Goal: Task Accomplishment & Management: Use online tool/utility

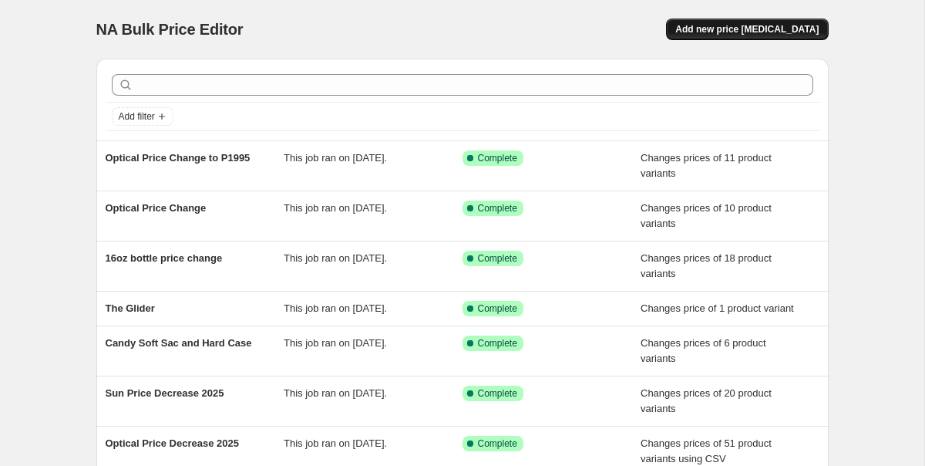
click at [749, 29] on span "Add new price [MEDICAL_DATA]" at bounding box center [746, 29] width 143 height 12
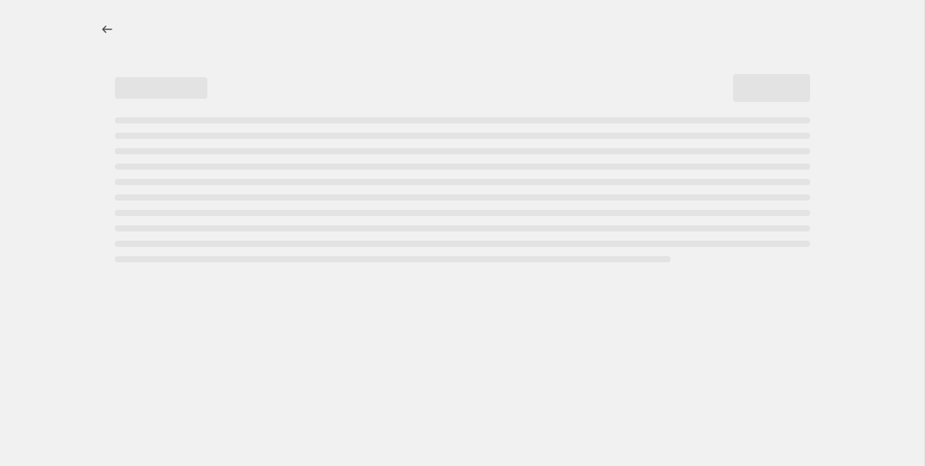
select select "percentage"
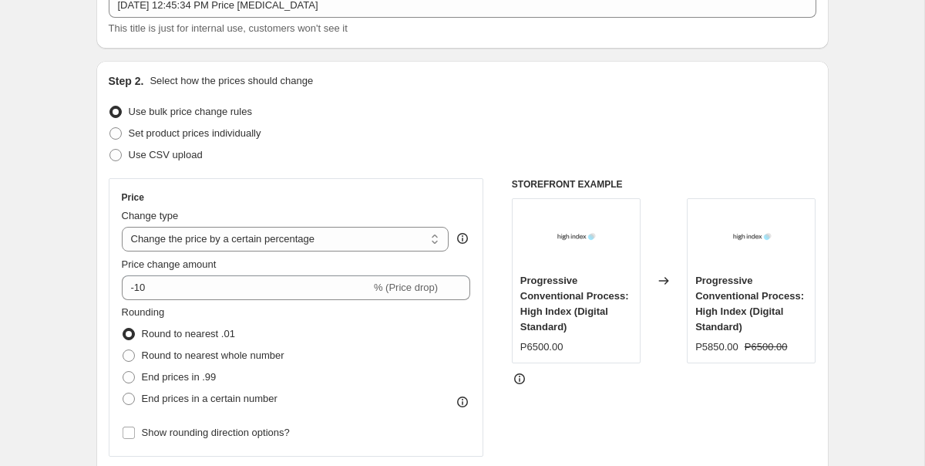
scroll to position [106, 0]
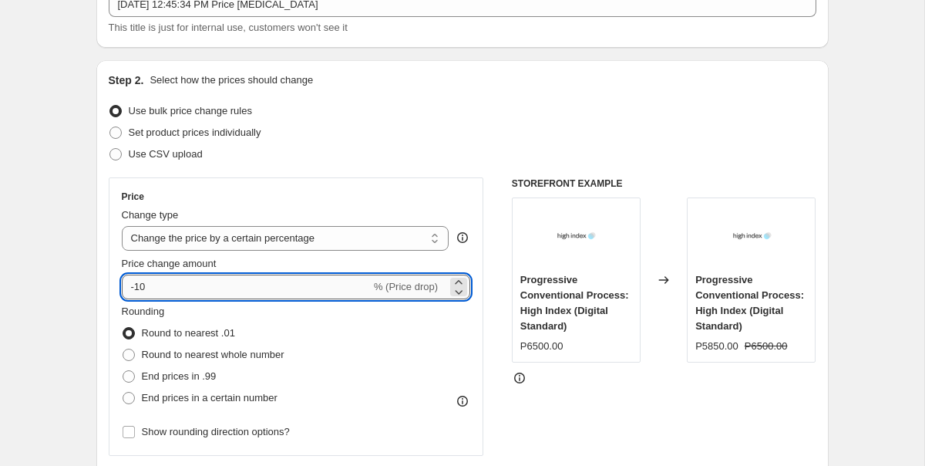
click at [190, 286] on input "-10" at bounding box center [246, 286] width 249 height 25
type input "-1"
type input "-40"
click at [229, 241] on select "Change the price to a certain amount Change the price by a certain amount Chang…" at bounding box center [286, 238] width 328 height 25
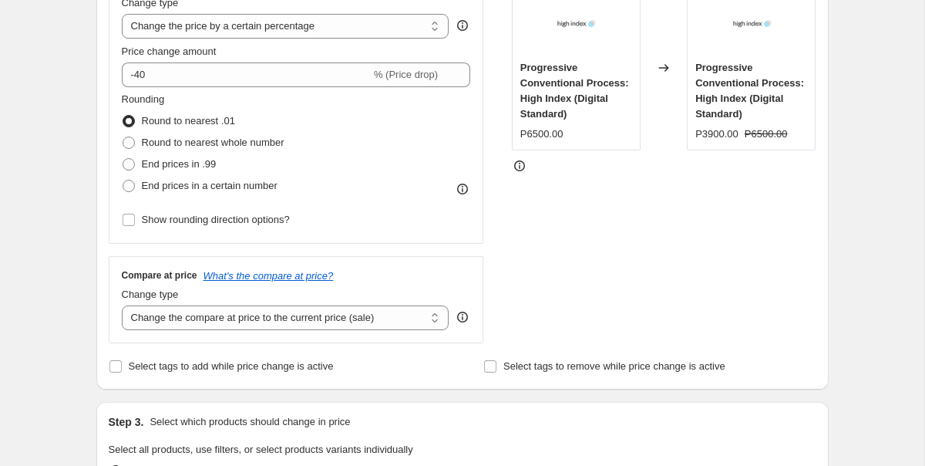
scroll to position [352, 0]
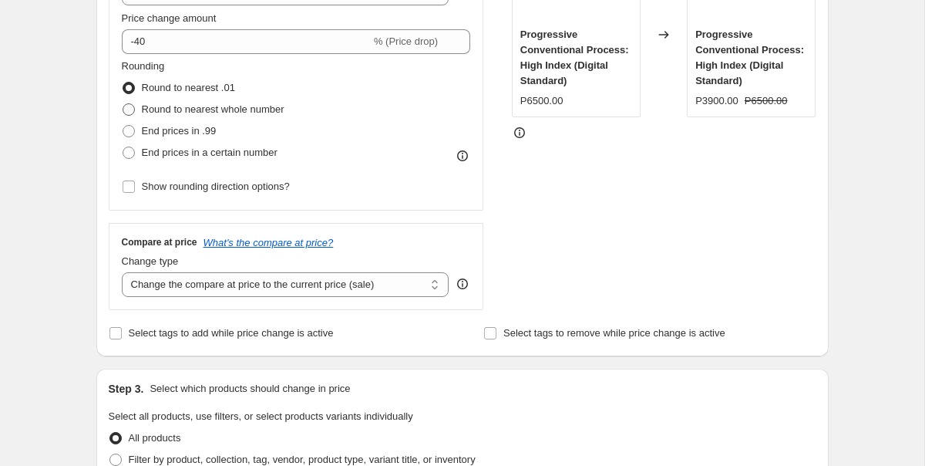
click at [208, 107] on span "Round to nearest whole number" at bounding box center [213, 109] width 143 height 12
click at [123, 104] on input "Round to nearest whole number" at bounding box center [123, 103] width 1 height 1
radio input "true"
click at [273, 291] on select "Change the compare at price to the current price (sale) Change the compare at p…" at bounding box center [286, 284] width 328 height 25
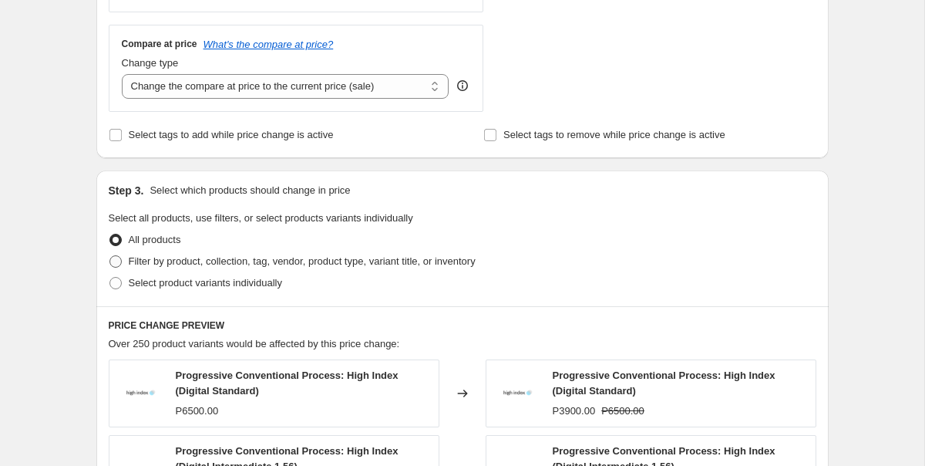
scroll to position [109, 0]
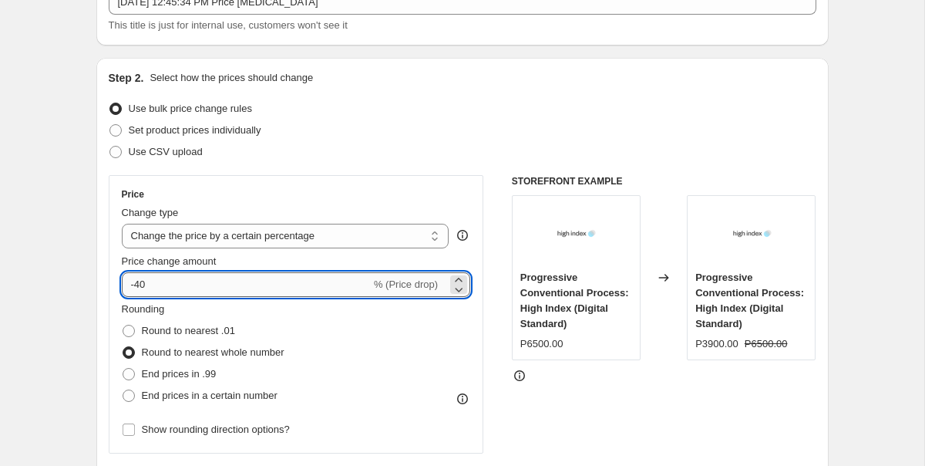
click at [246, 280] on input "-40" at bounding box center [246, 284] width 249 height 25
click at [277, 181] on div "Price Change type Change the price to a certain amount Change the price by a ce…" at bounding box center [296, 314] width 375 height 278
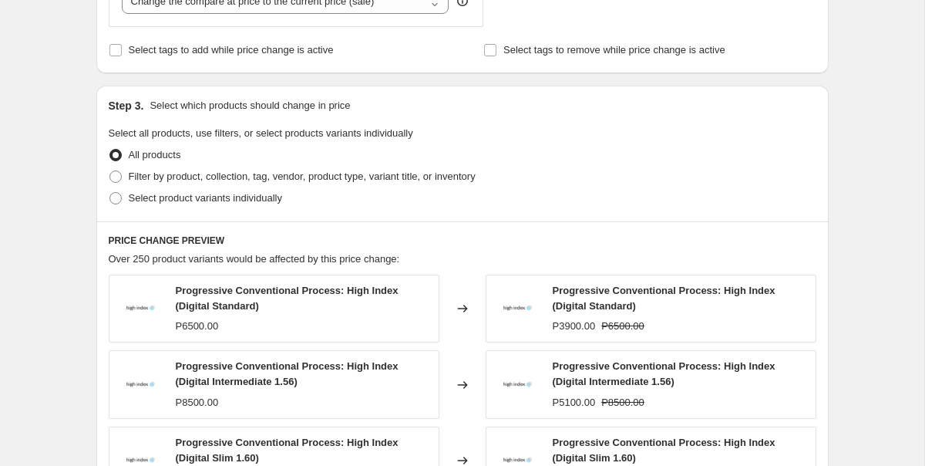
scroll to position [631, 0]
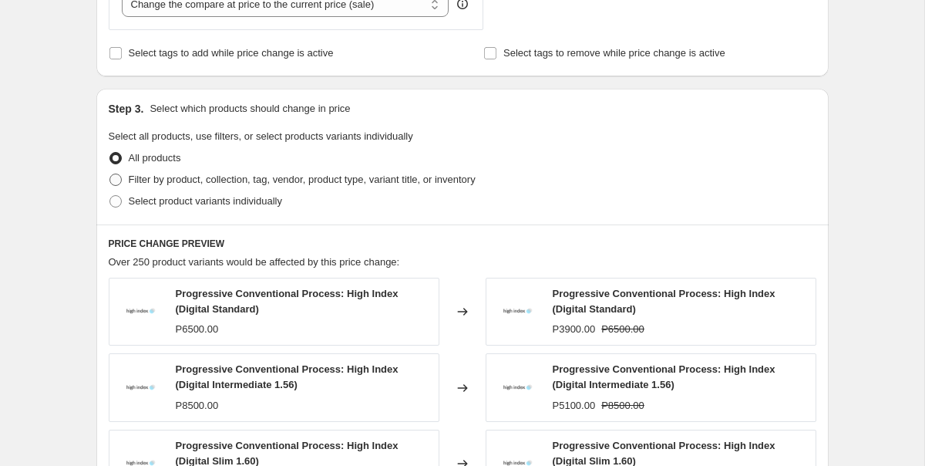
click at [210, 177] on span "Filter by product, collection, tag, vendor, product type, variant title, or inv…" at bounding box center [302, 179] width 347 height 12
click at [110, 174] on input "Filter by product, collection, tag, vendor, product type, variant title, or inv…" at bounding box center [109, 173] width 1 height 1
radio input "true"
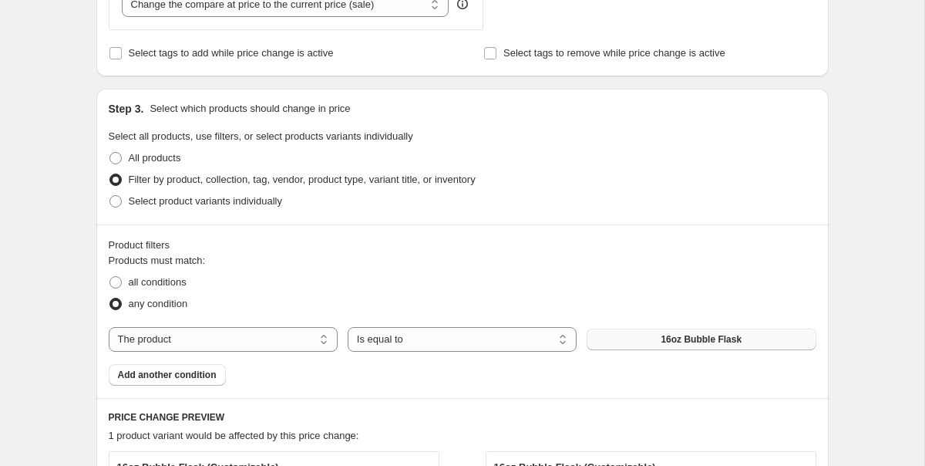
click at [671, 335] on span "16oz Bubble Flask" at bounding box center [701, 339] width 81 height 12
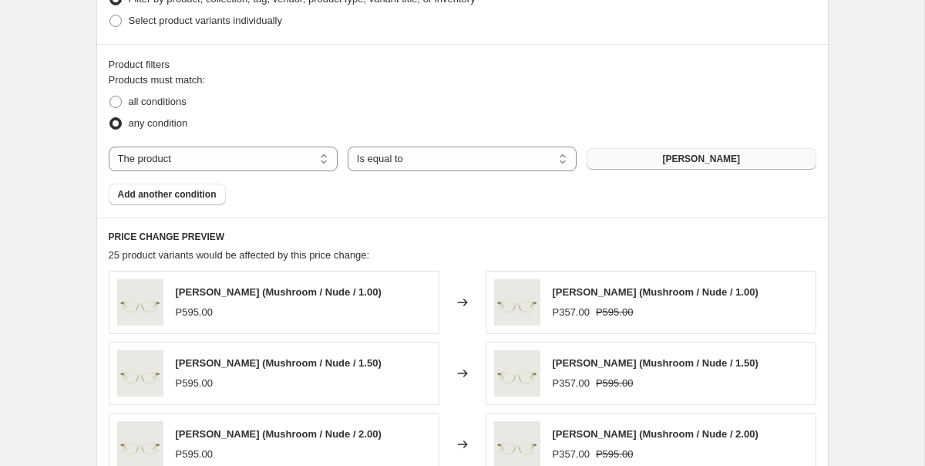
scroll to position [848, 0]
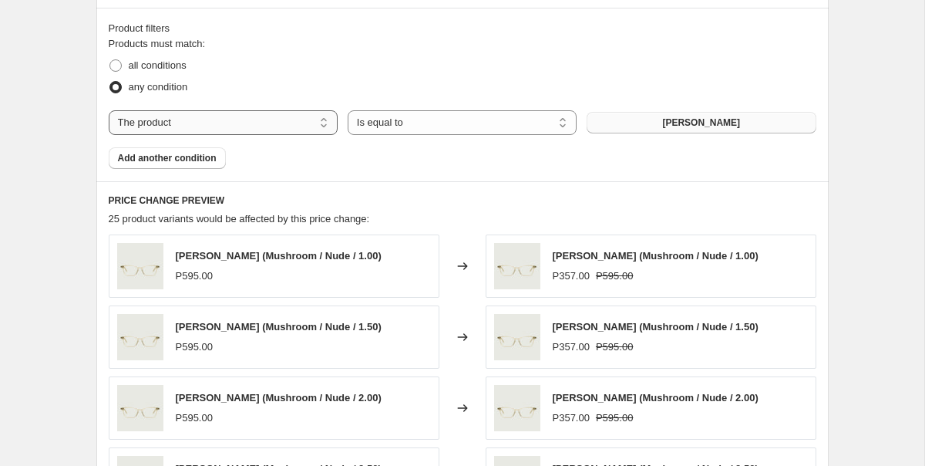
click at [190, 124] on select "The product The product's collection The product's tag The product's vendor The…" at bounding box center [223, 122] width 229 height 25
select select "product_type"
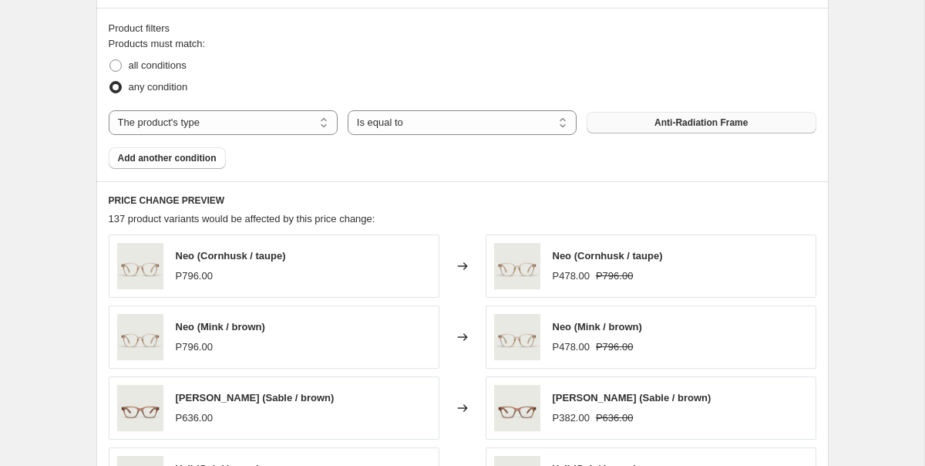
click at [677, 126] on span "Anti-Radiation Frame" at bounding box center [700, 122] width 93 height 12
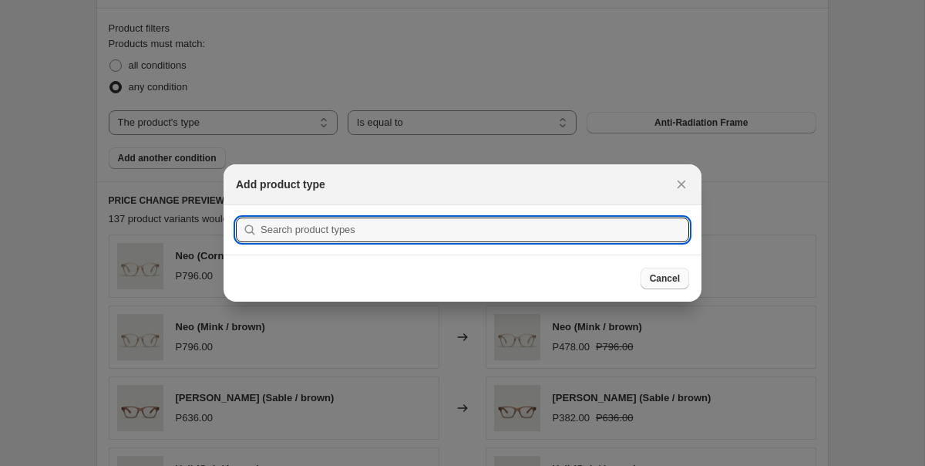
click at [658, 272] on button "Cancel" at bounding box center [665, 278] width 49 height 22
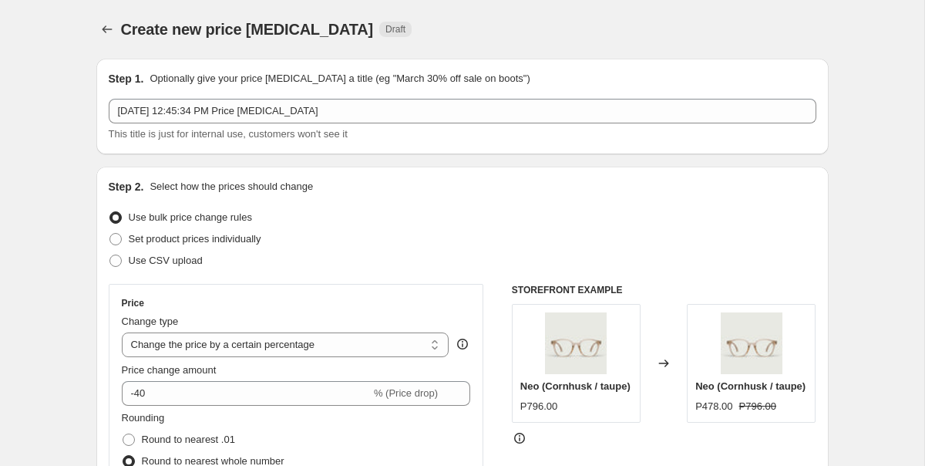
scroll to position [848, 0]
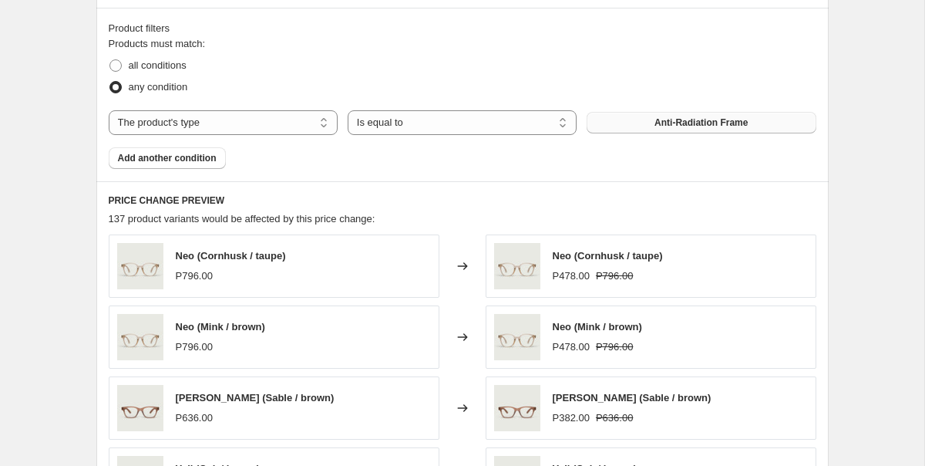
click at [674, 115] on button "Anti-Radiation Frame" at bounding box center [701, 123] width 229 height 22
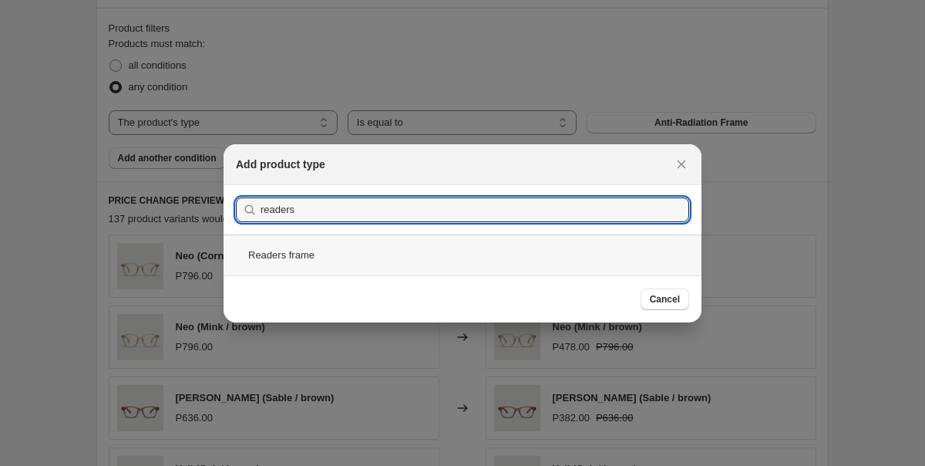
type input "readers"
click at [288, 253] on div "Readers frame" at bounding box center [463, 254] width 478 height 41
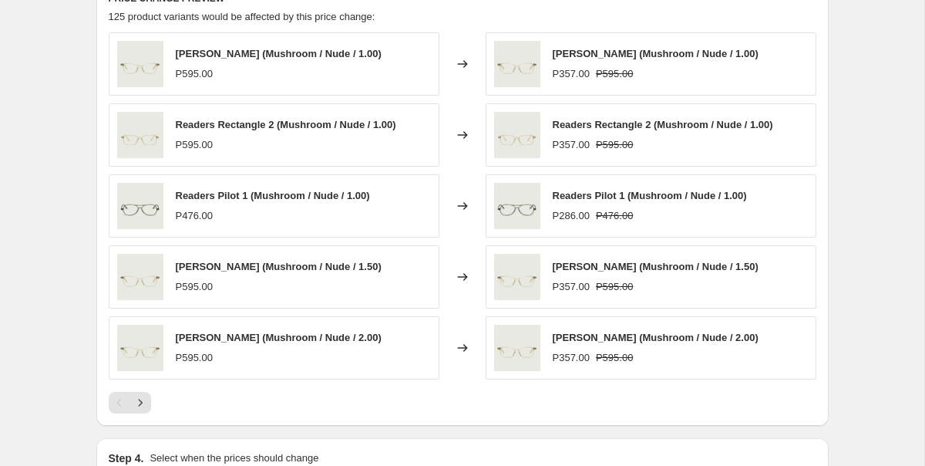
scroll to position [1035, 0]
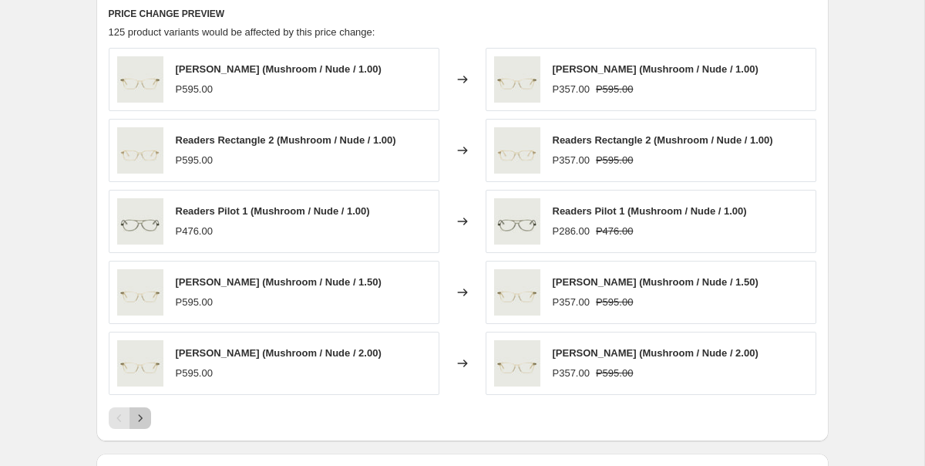
click at [142, 416] on icon "Next" at bounding box center [140, 417] width 15 height 15
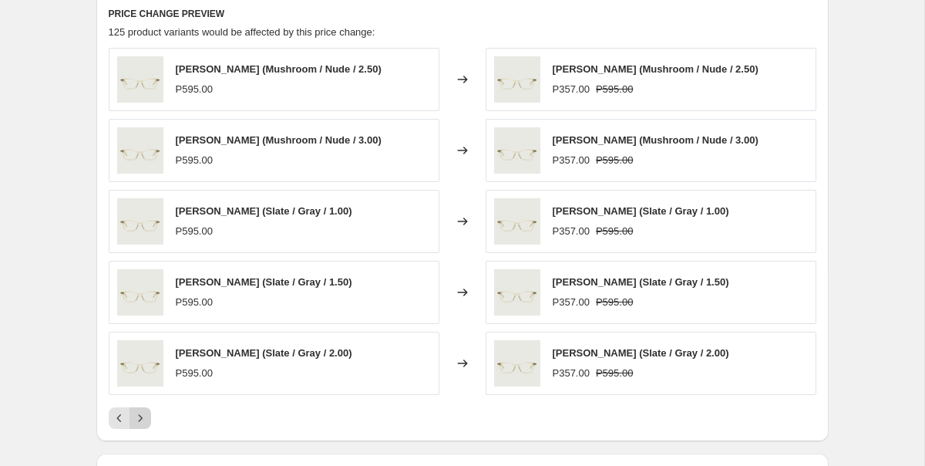
click at [145, 422] on icon "Next" at bounding box center [140, 417] width 15 height 15
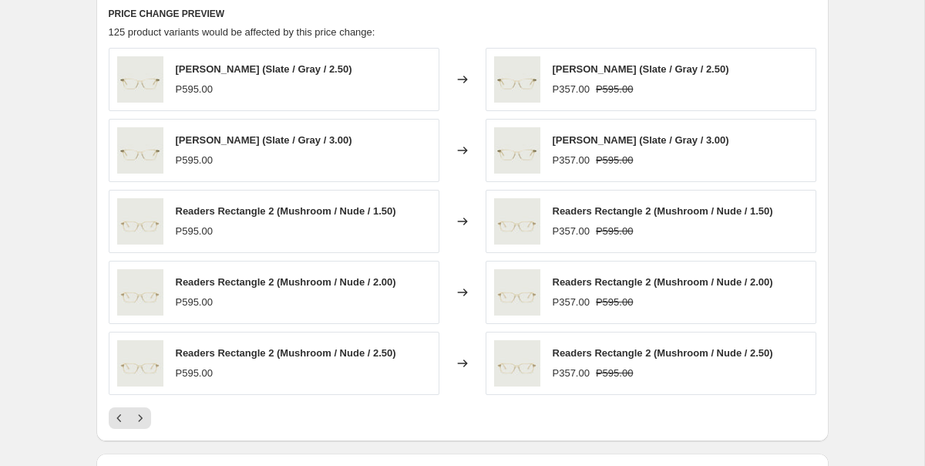
scroll to position [1076, 0]
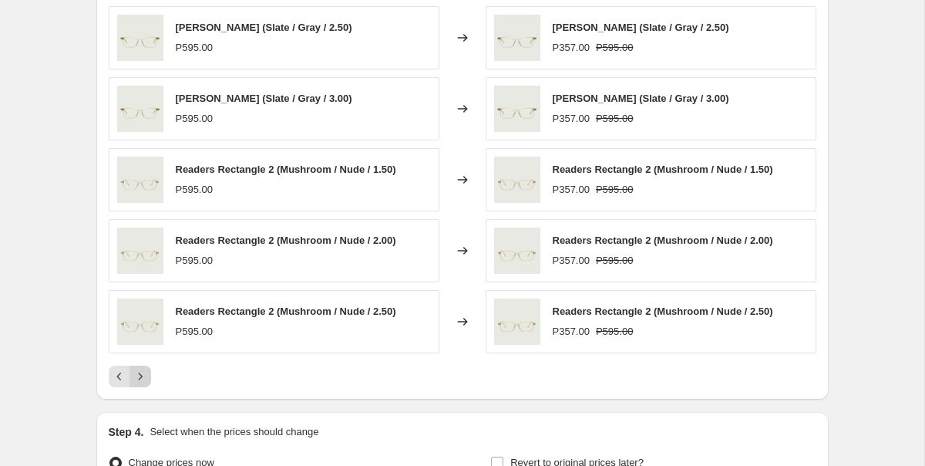
click at [143, 385] on button "Next" at bounding box center [141, 376] width 22 height 22
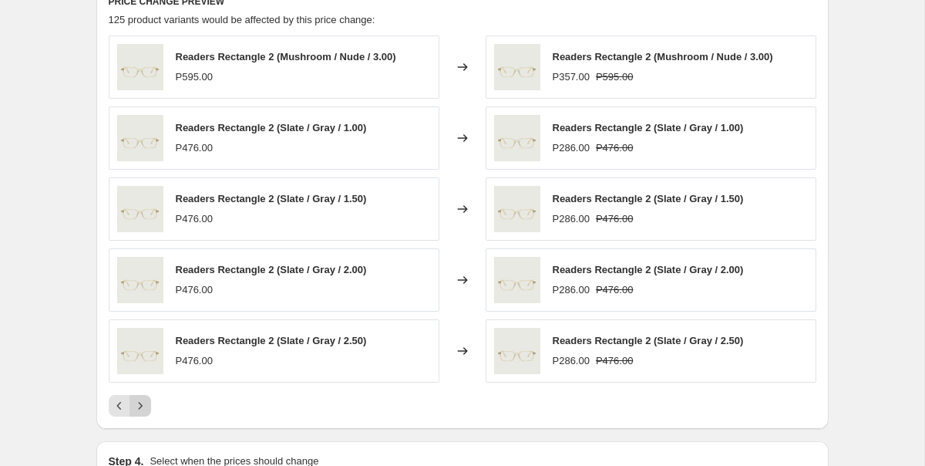
scroll to position [1043, 0]
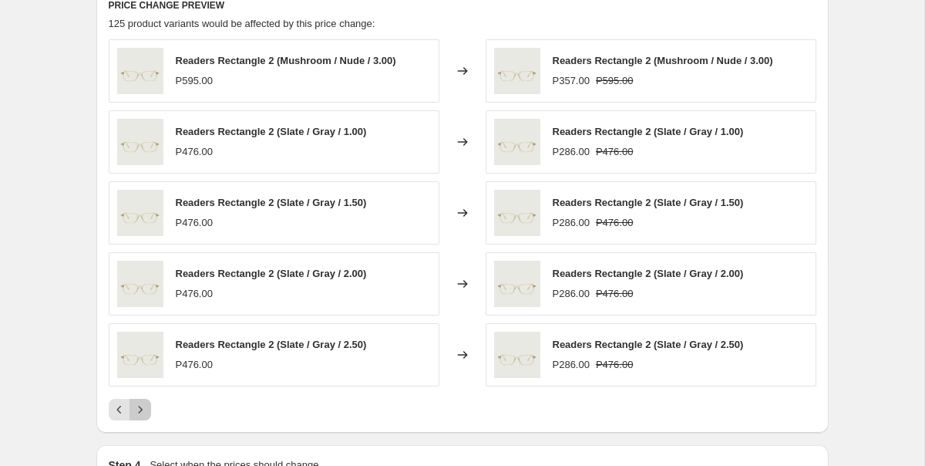
click at [143, 404] on icon "Next" at bounding box center [140, 409] width 15 height 15
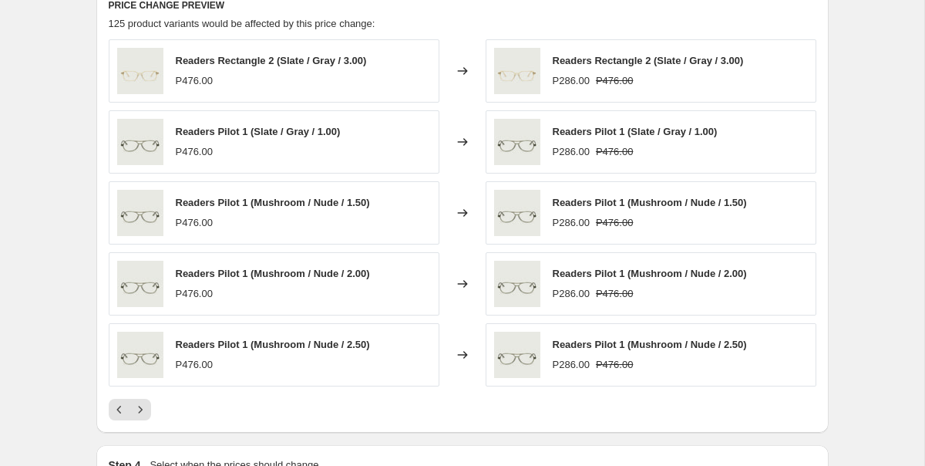
scroll to position [1173, 0]
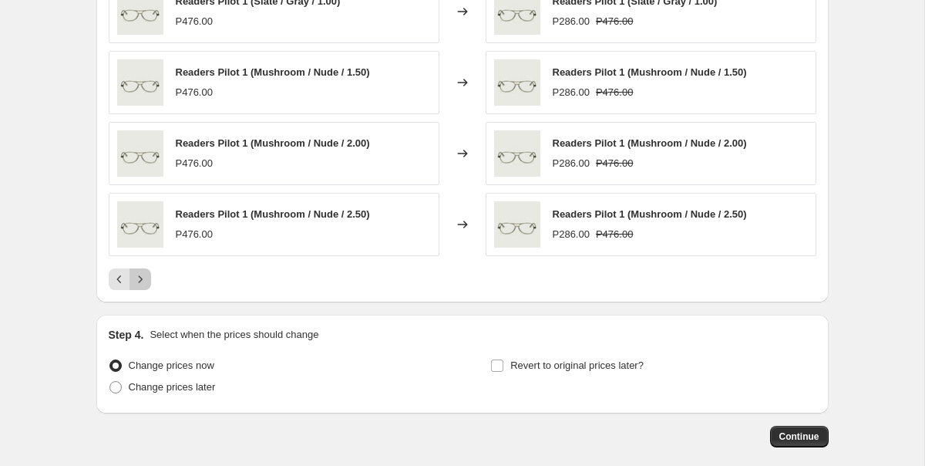
click at [145, 281] on icon "Next" at bounding box center [140, 278] width 15 height 15
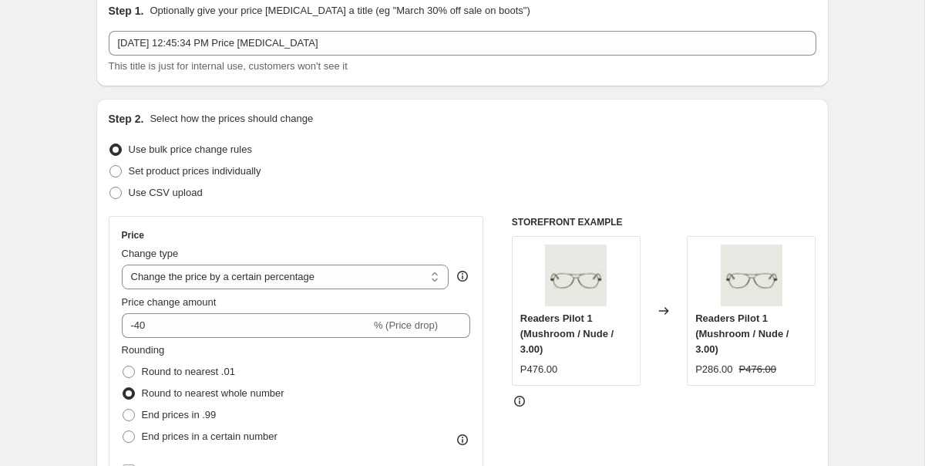
scroll to position [0, 0]
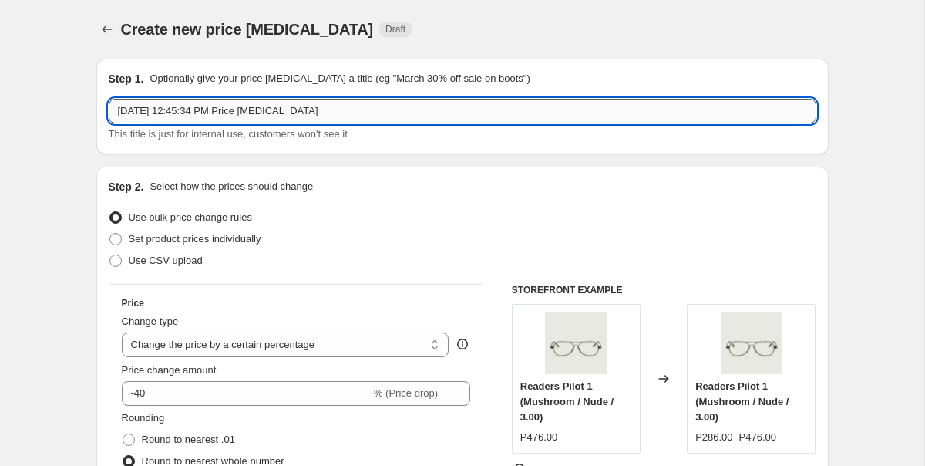
click at [267, 108] on input "[DATE] 12:45:34 PM Price [MEDICAL_DATA]" at bounding box center [463, 111] width 708 height 25
type input "Readers 40% off"
